Goal: Task Accomplishment & Management: Manage account settings

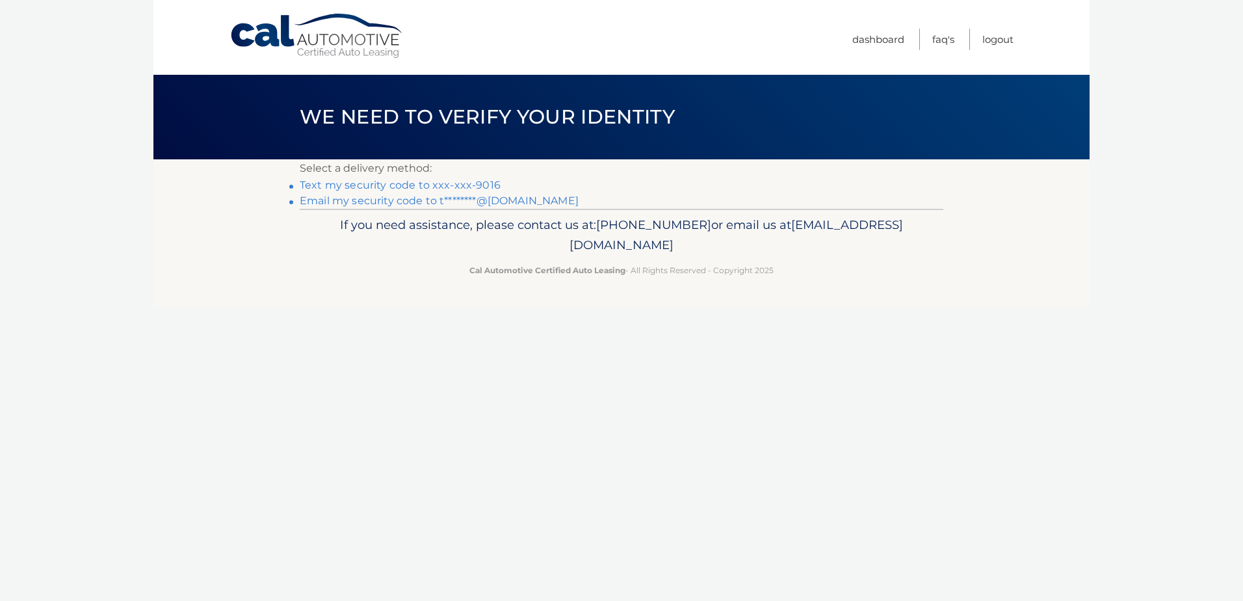
click at [403, 185] on link "Text my security code to xxx-xxx-9016" at bounding box center [400, 185] width 201 height 12
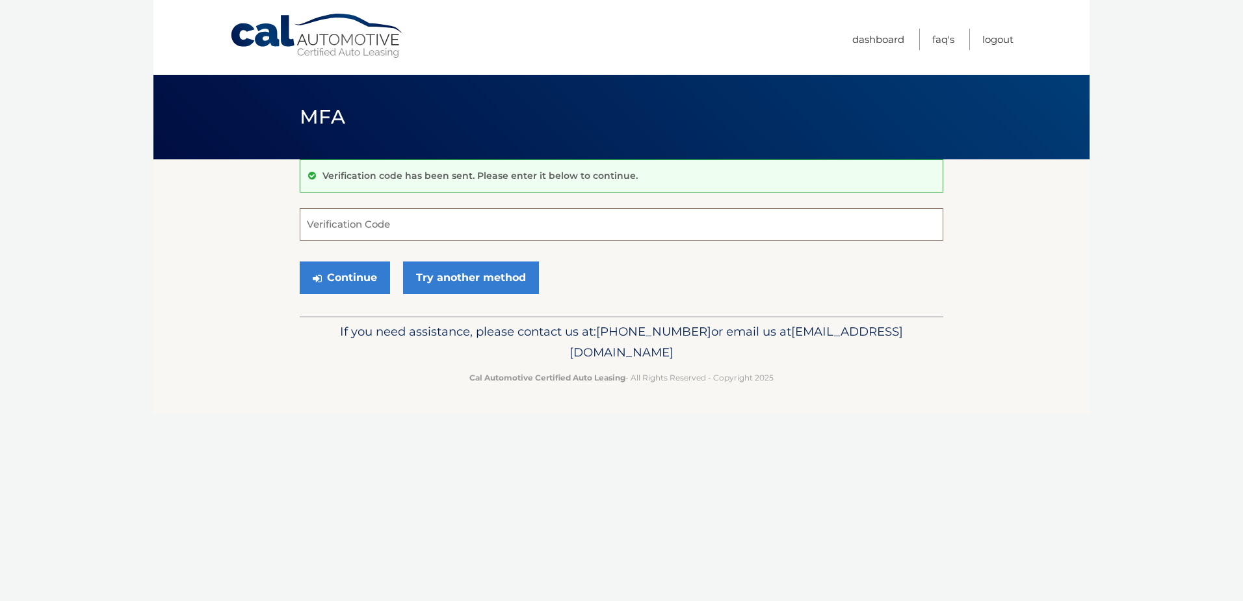
click at [632, 220] on input "Verification Code" at bounding box center [622, 224] width 644 height 33
type input "669504"
click at [354, 274] on button "Continue" at bounding box center [345, 277] width 90 height 33
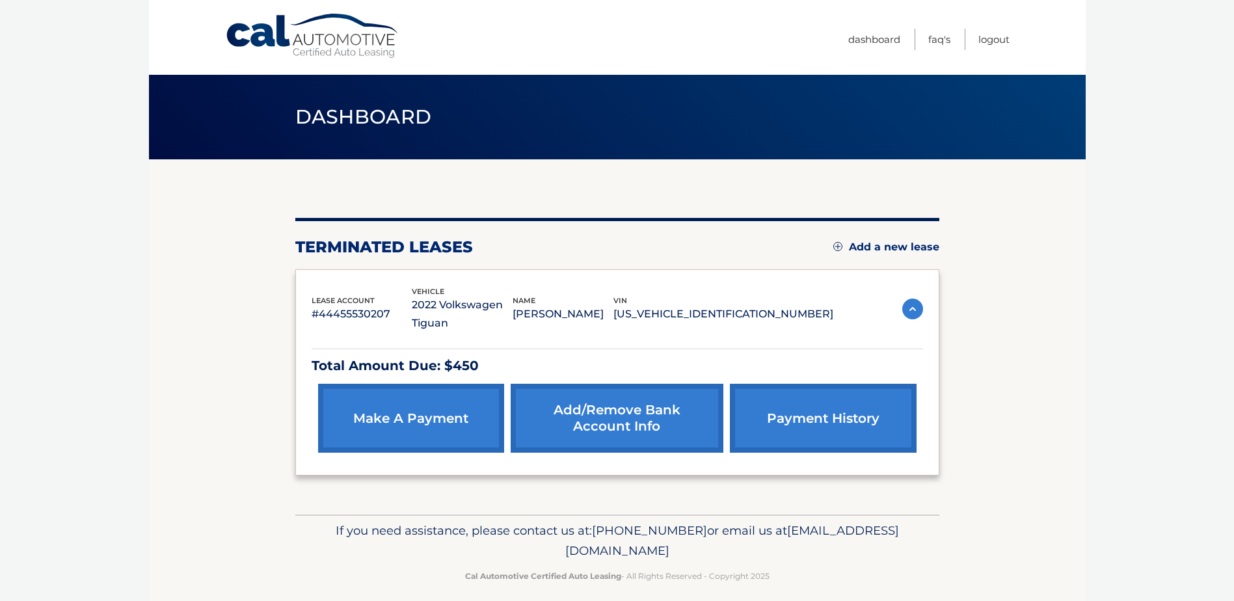
click at [627, 417] on link "Add/Remove bank account info" at bounding box center [617, 418] width 213 height 69
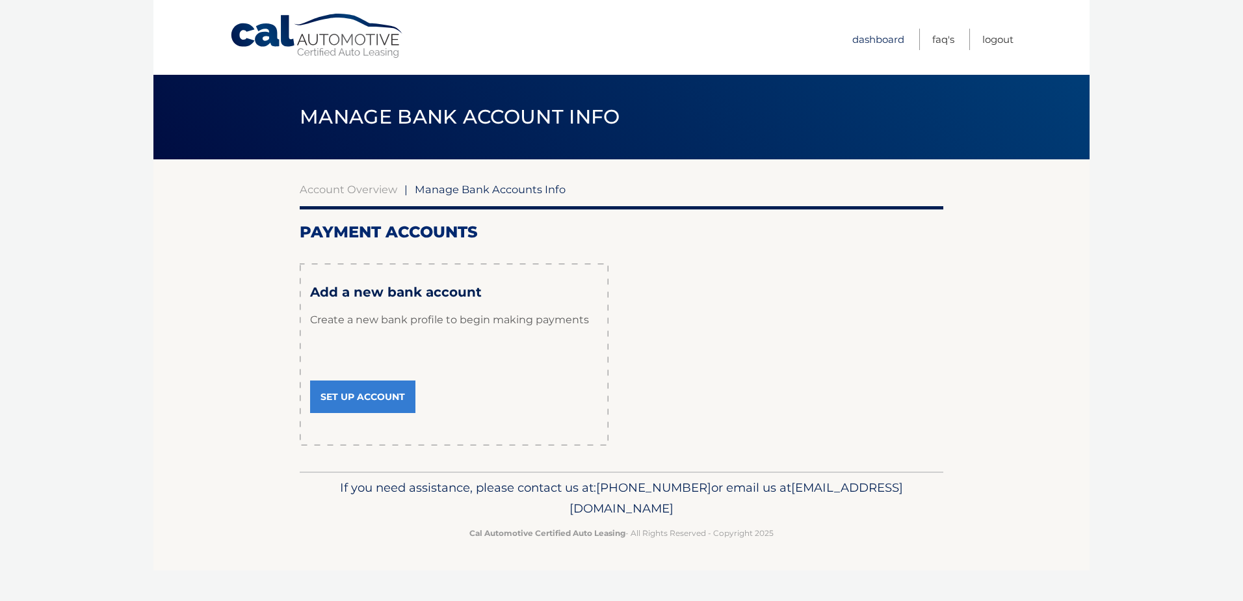
click at [876, 36] on link "Dashboard" at bounding box center [879, 39] width 52 height 21
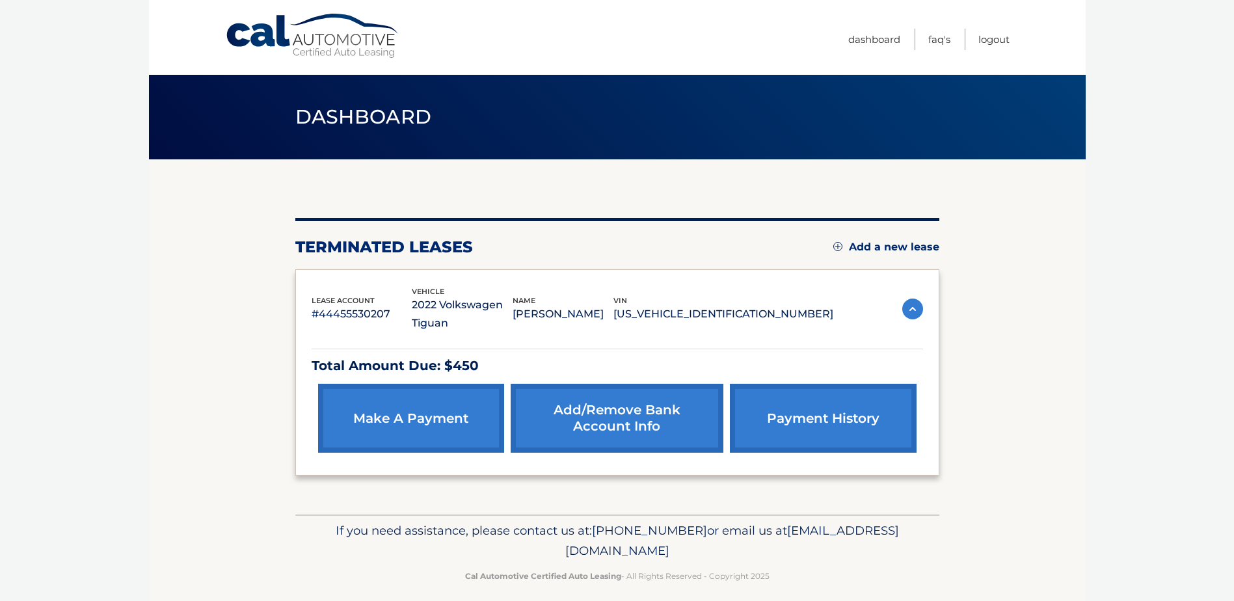
click at [398, 416] on link "make a payment" at bounding box center [411, 418] width 186 height 69
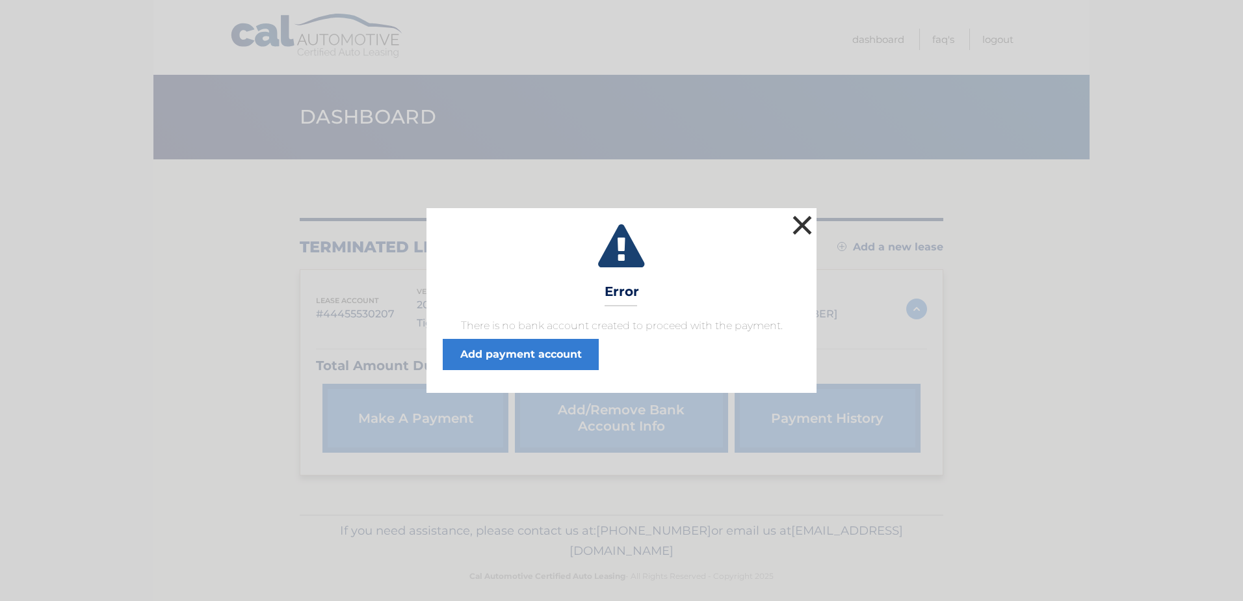
click at [800, 228] on button "×" at bounding box center [803, 225] width 26 height 26
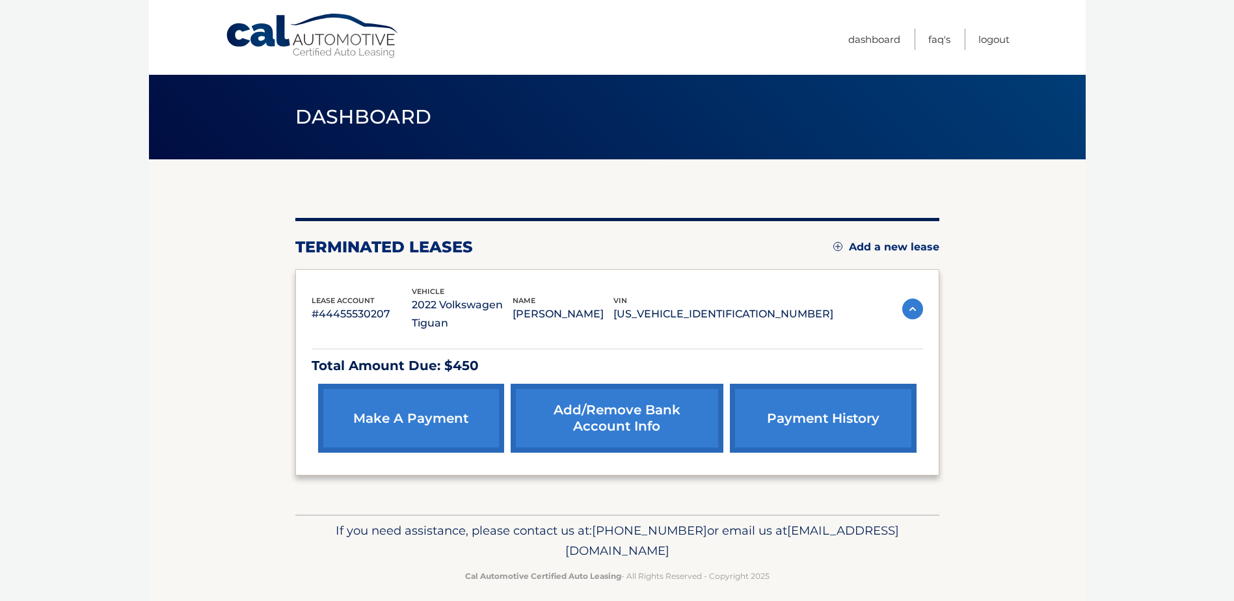
click at [816, 408] on link "payment history" at bounding box center [823, 418] width 186 height 69
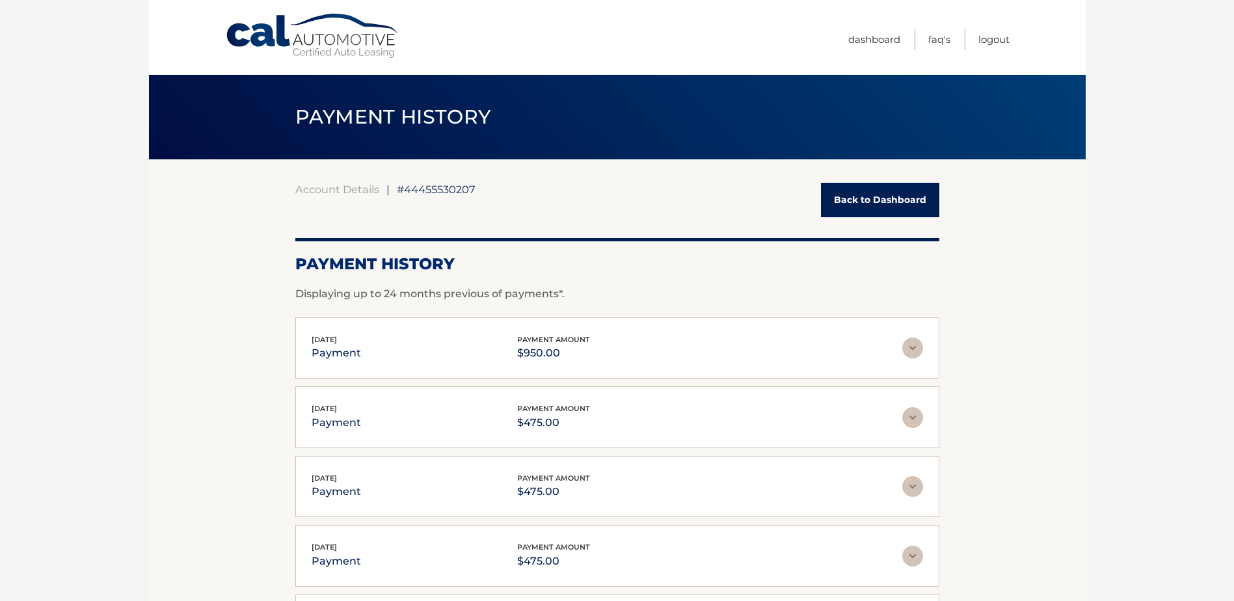
click at [867, 197] on link "Back to Dashboard" at bounding box center [880, 200] width 118 height 34
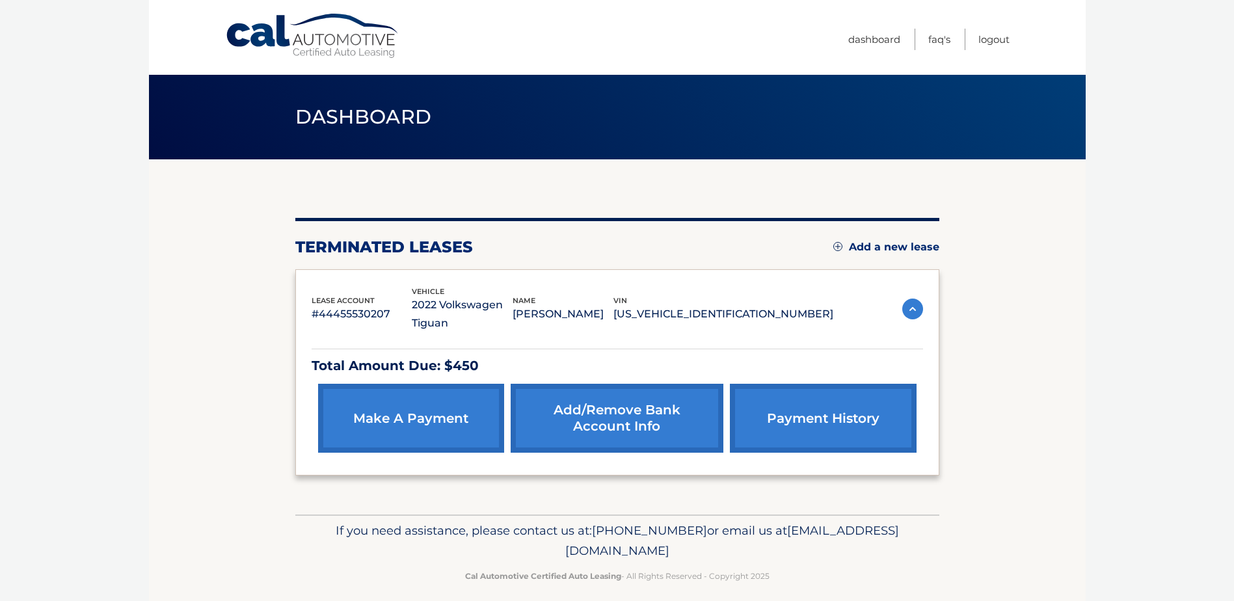
click at [916, 310] on img at bounding box center [912, 309] width 21 height 21
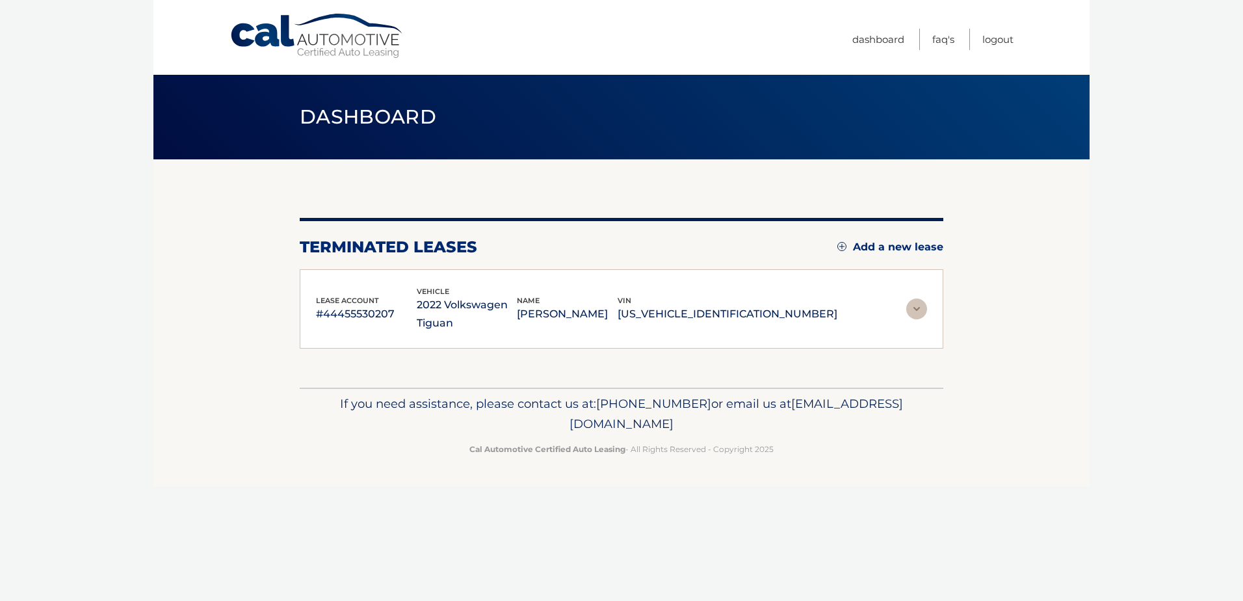
click at [917, 307] on img at bounding box center [917, 309] width 21 height 21
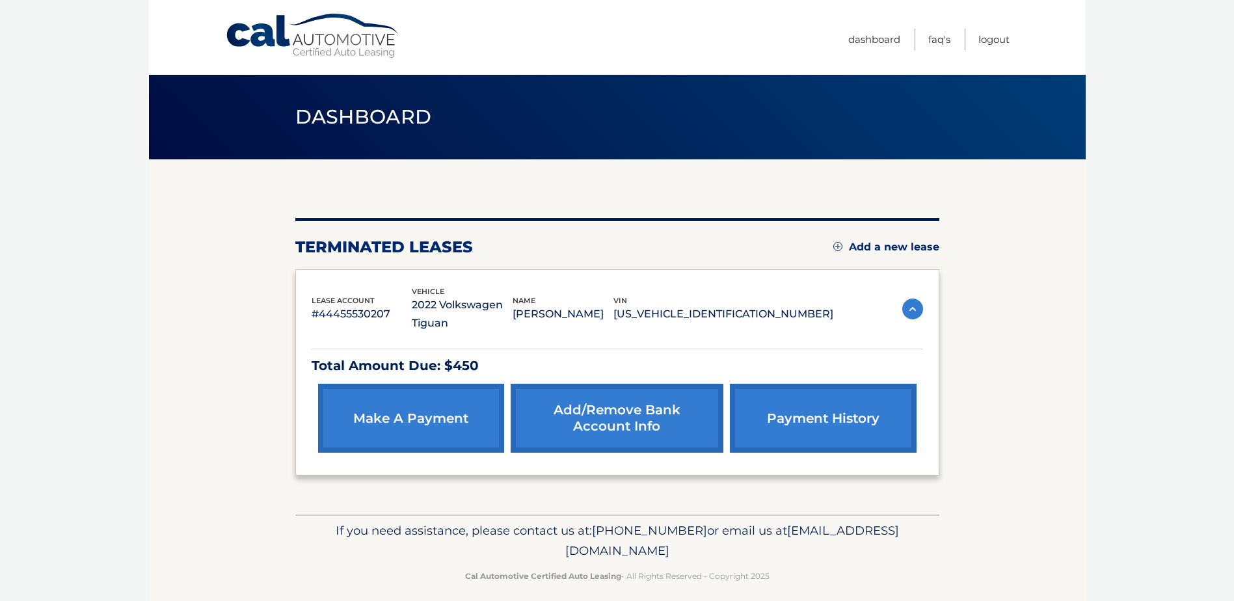
click at [425, 413] on link "make a payment" at bounding box center [411, 418] width 186 height 69
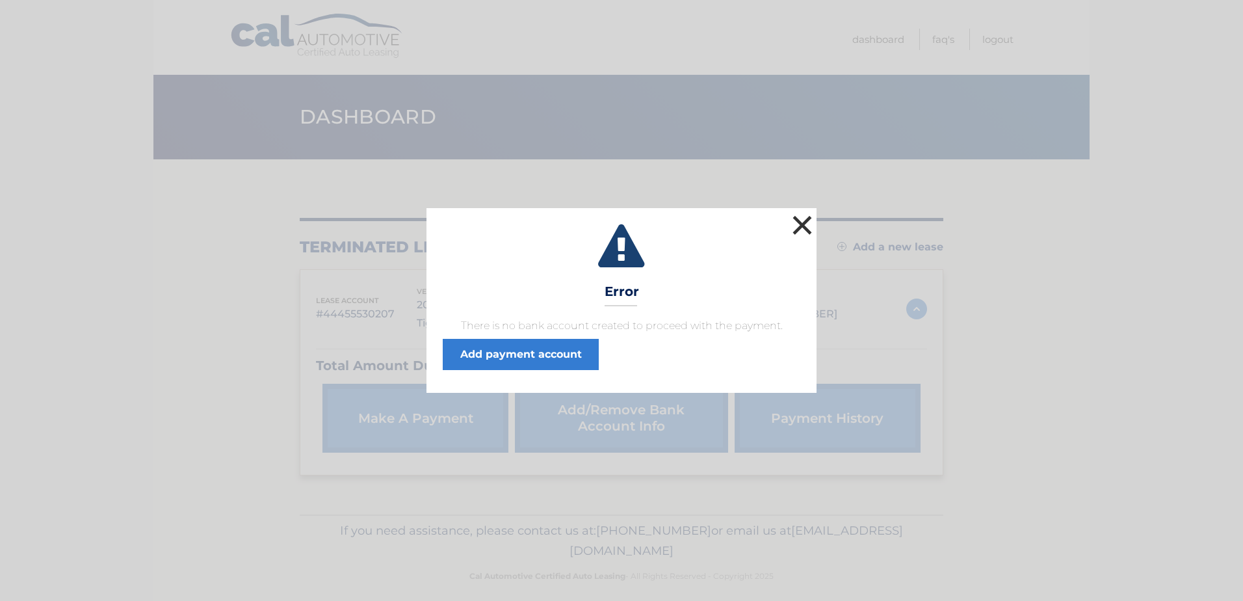
click at [803, 221] on button "×" at bounding box center [803, 225] width 26 height 26
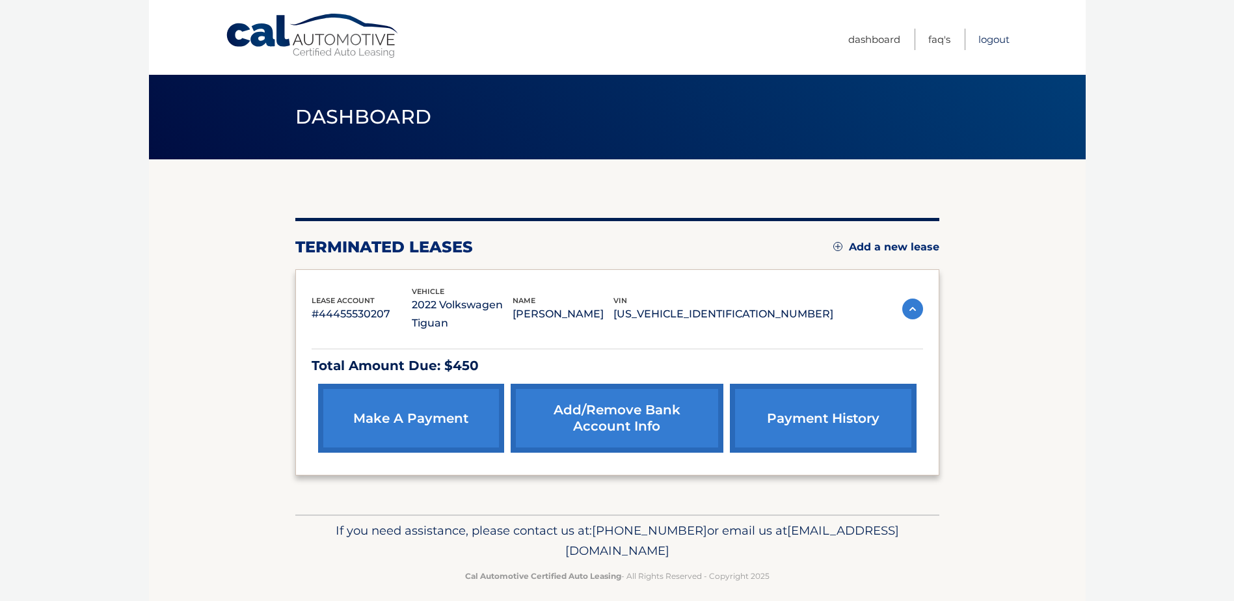
click at [993, 36] on link "Logout" at bounding box center [993, 39] width 31 height 21
